Goal: Browse casually: Explore the website without a specific task or goal

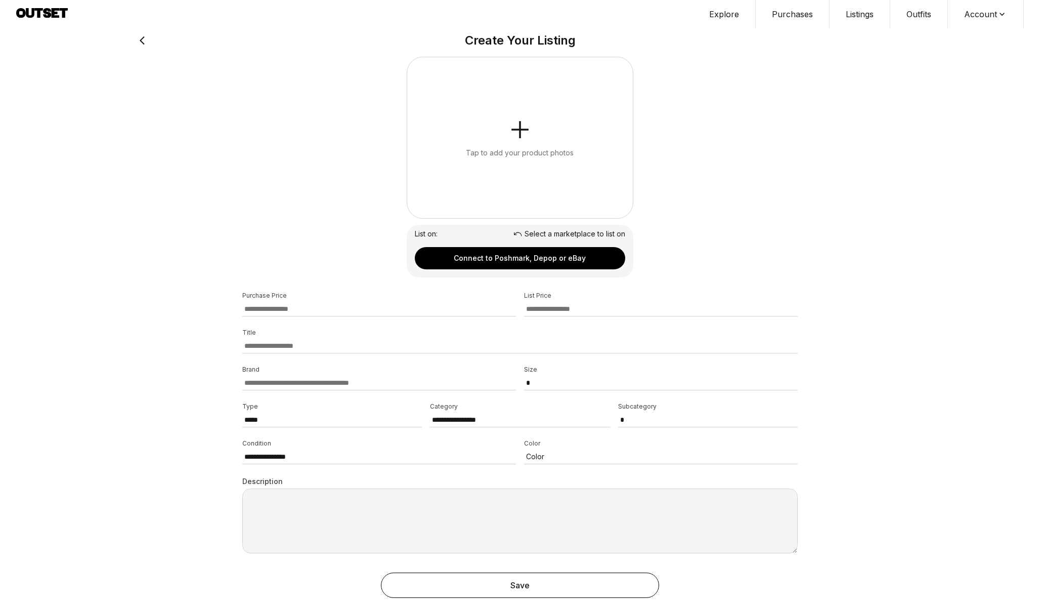
click at [806, 13] on button "Purchases" at bounding box center [793, 14] width 74 height 28
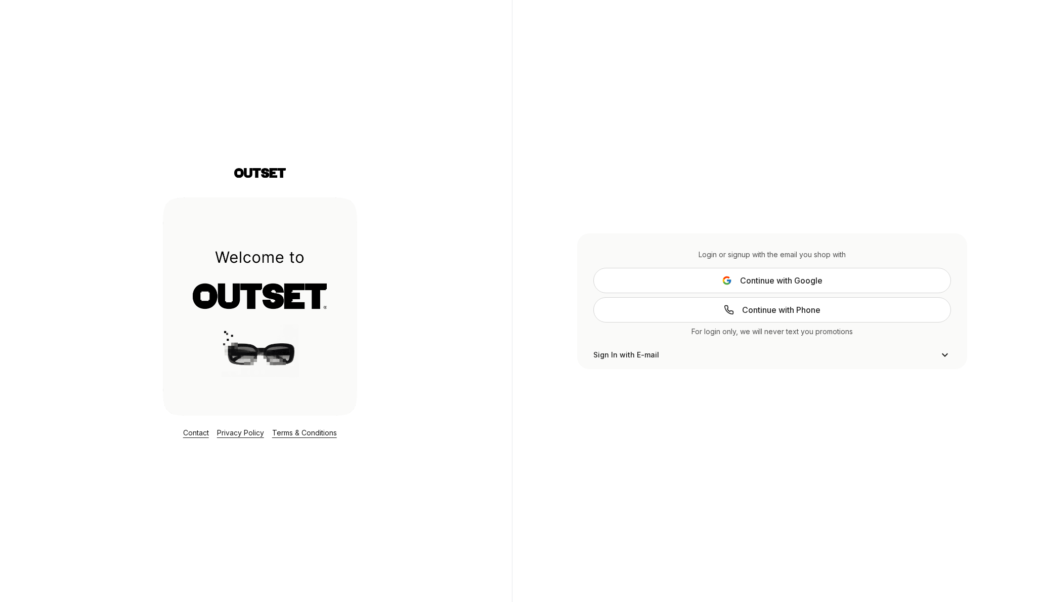
scroll to position [21, 0]
click at [770, 282] on span "Continue with Google" at bounding box center [781, 280] width 82 height 12
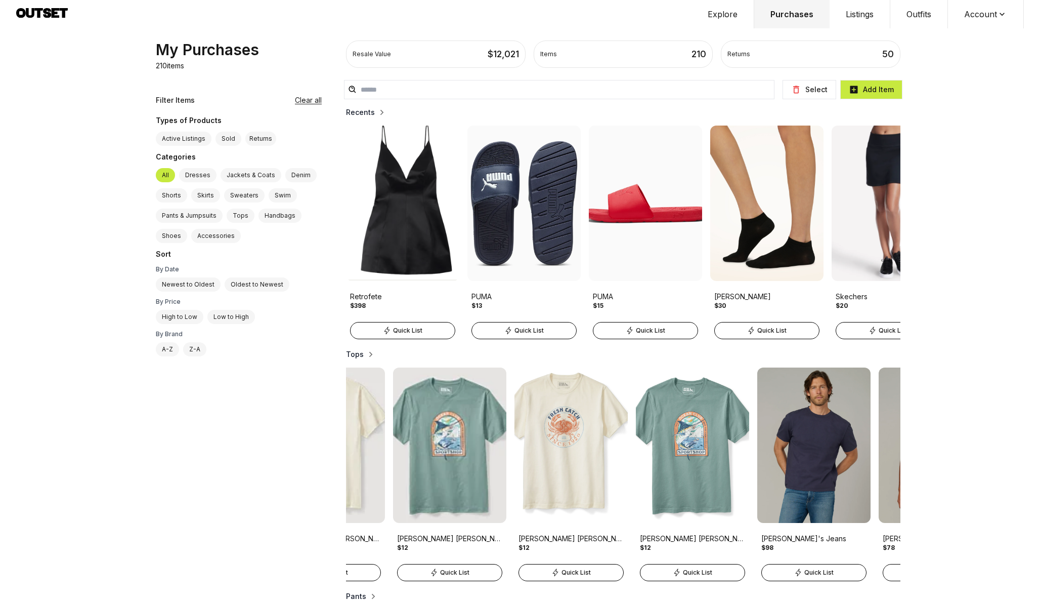
click at [718, 14] on button "Explore" at bounding box center [723, 14] width 63 height 28
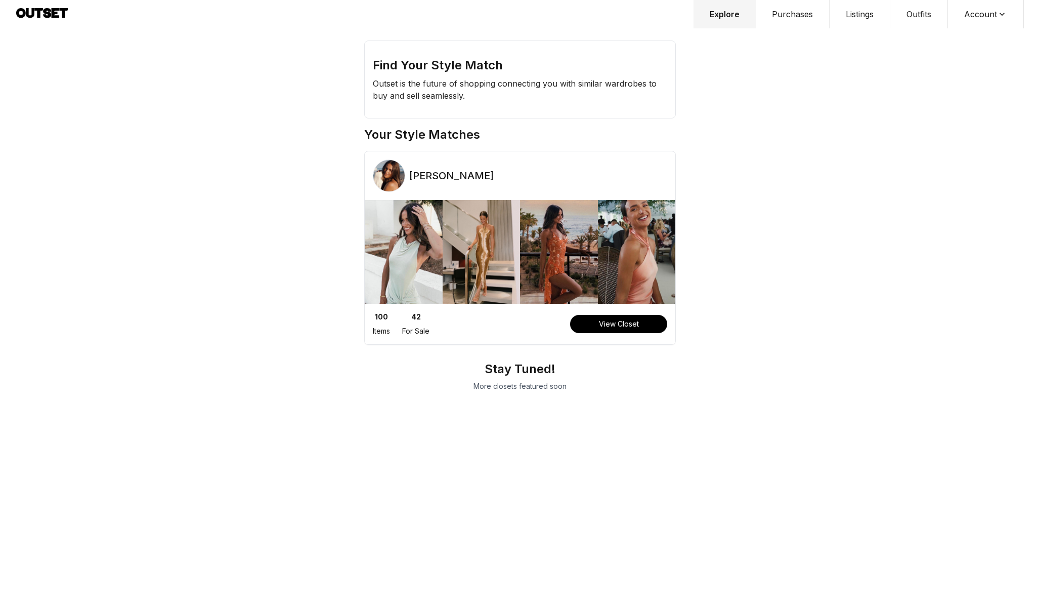
click at [524, 187] on div "Helen Owen" at bounding box center [520, 179] width 311 height 40
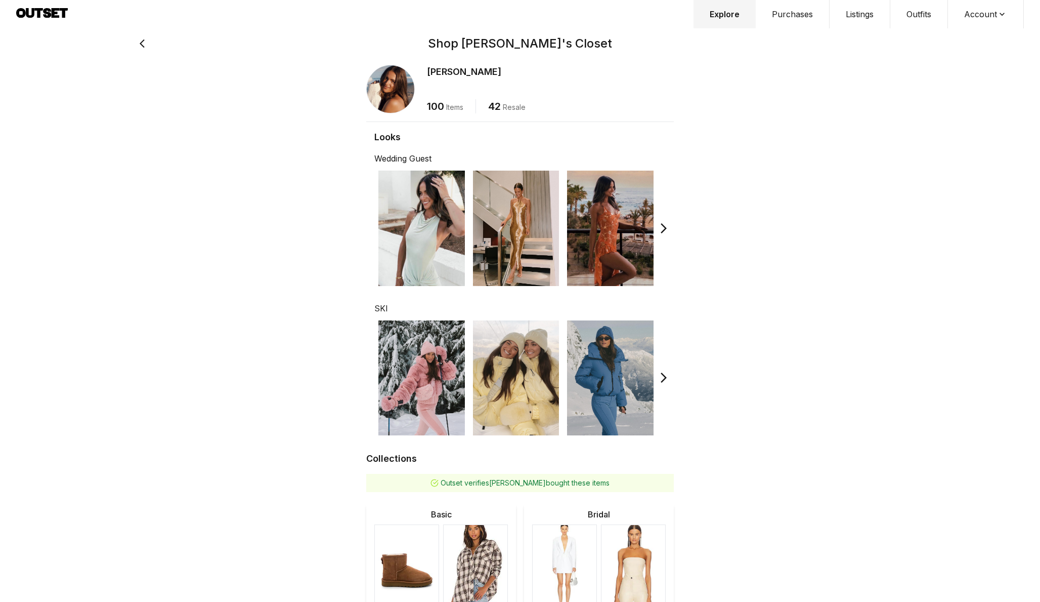
click at [441, 185] on img at bounding box center [421, 228] width 87 height 115
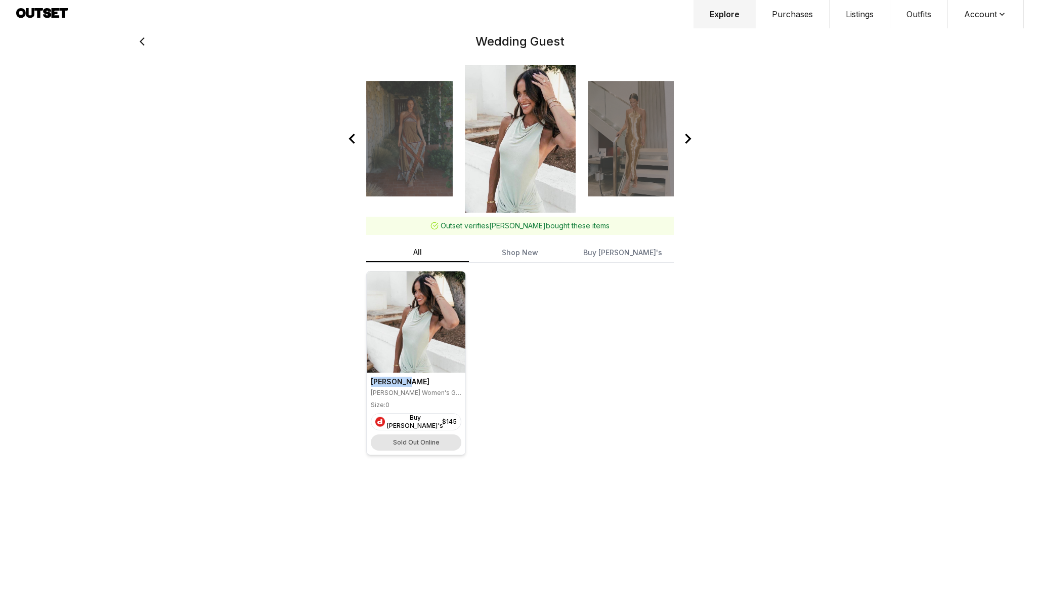
drag, startPoint x: 370, startPoint y: 381, endPoint x: 409, endPoint y: 381, distance: 39.0
click at [409, 381] on div "Katie May Katie May Women's Green Dress Size: 0 Buy Helen's $ 145 Sold Out Onli…" at bounding box center [416, 413] width 99 height 82
